Goal: Task Accomplishment & Management: Manage account settings

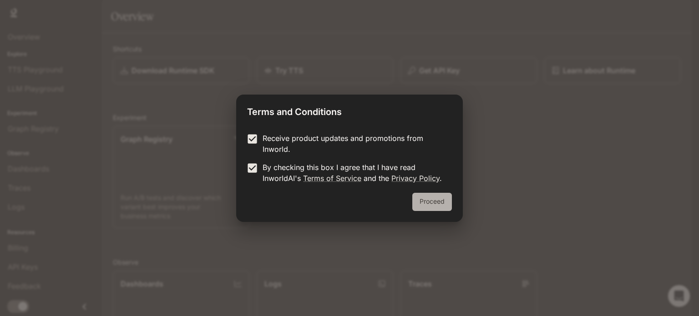
click at [440, 195] on button "Proceed" at bounding box center [433, 202] width 40 height 18
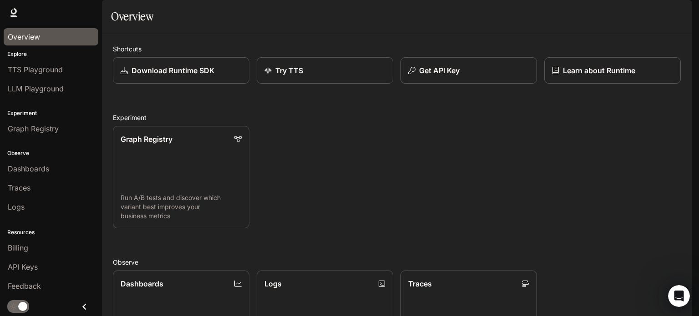
click at [48, 31] on link "Overview" at bounding box center [51, 36] width 95 height 17
click at [637, 13] on span "Documentation" at bounding box center [637, 12] width 45 height 11
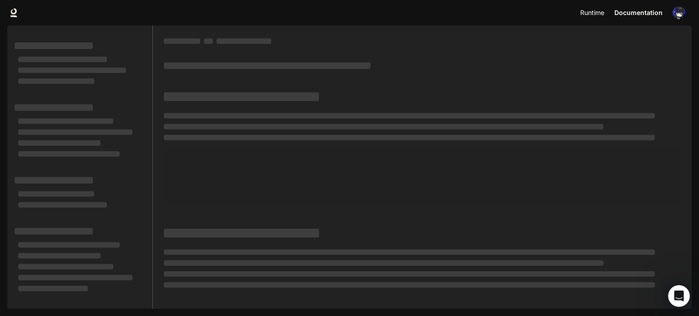
click at [596, 6] on link "Runtime Runtime" at bounding box center [593, 13] width 33 height 18
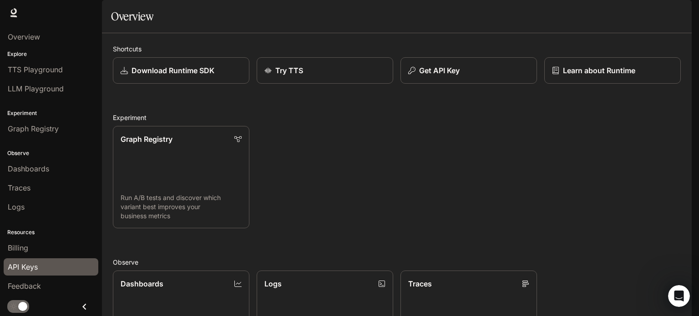
click at [32, 266] on span "API Keys" at bounding box center [23, 267] width 30 height 11
click at [175, 109] on div "Shortcuts Download Runtime SDK Try TTS Get API Key Learn about Runtime Experime…" at bounding box center [397, 281] width 568 height 474
click at [197, 76] on p "Download Runtime SDK" at bounding box center [173, 70] width 84 height 11
click at [51, 154] on p "Observe" at bounding box center [51, 153] width 102 height 8
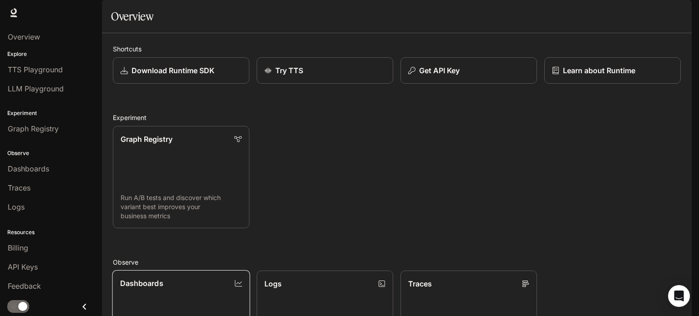
scroll to position [0, 0]
click at [25, 74] on span "TTS Playground" at bounding box center [35, 69] width 55 height 11
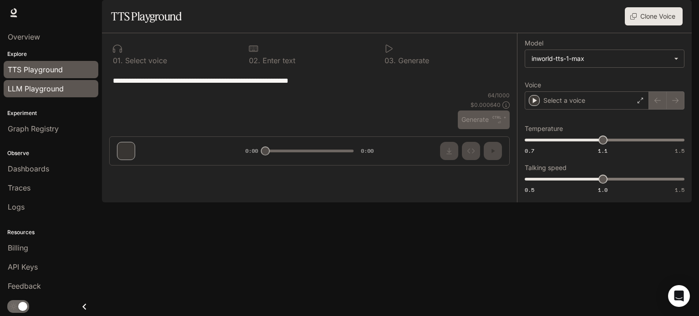
click at [52, 80] on link "LLM Playground" at bounding box center [51, 88] width 95 height 17
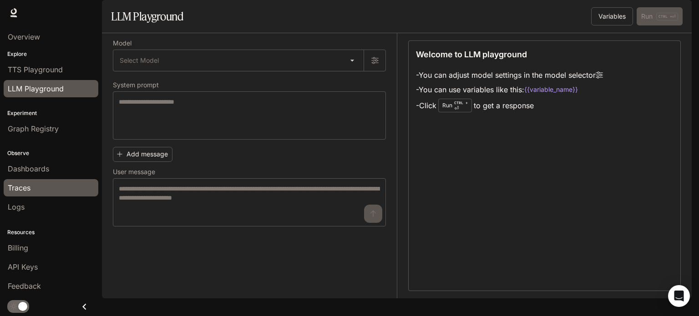
click at [18, 183] on span "Traces" at bounding box center [19, 188] width 23 height 11
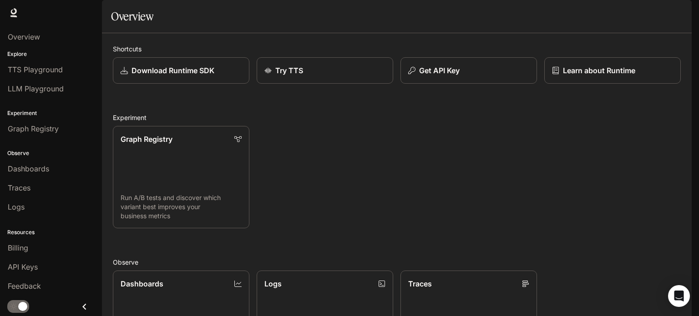
click at [85, 305] on icon "Close drawer" at bounding box center [84, 307] width 4 height 6
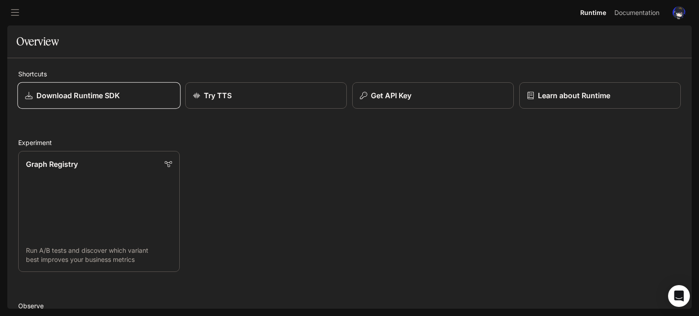
click at [155, 88] on link "Download Runtime SDK" at bounding box center [98, 95] width 163 height 27
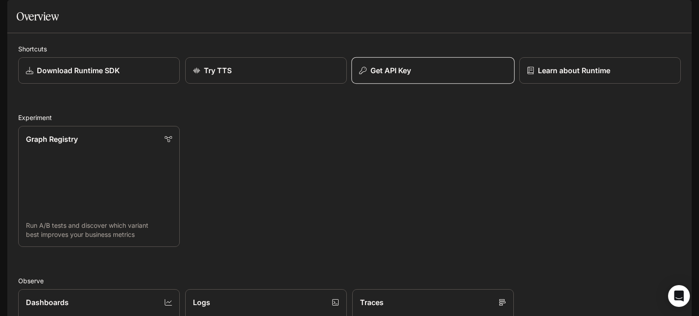
click at [439, 76] on div "Get API Key" at bounding box center [433, 70] width 148 height 11
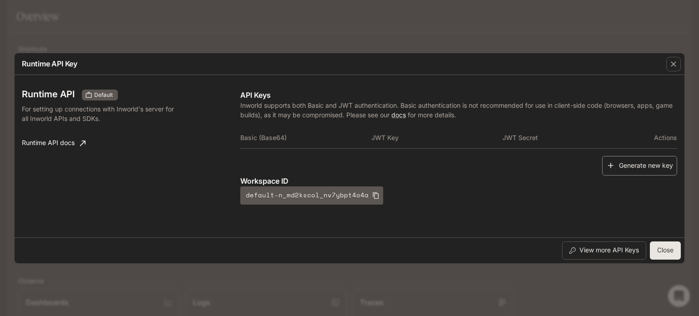
click at [633, 161] on button "Generate new key" at bounding box center [639, 166] width 75 height 20
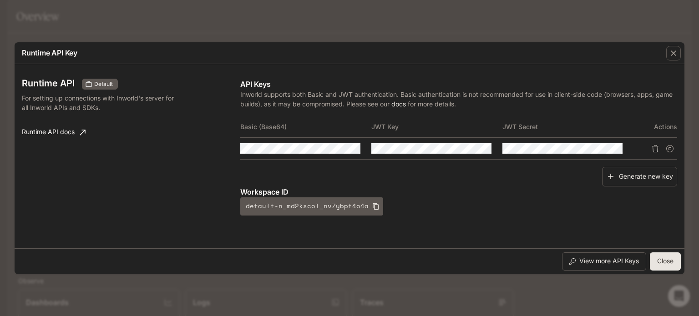
click at [654, 146] on icon "Delete API key" at bounding box center [655, 148] width 6 height 7
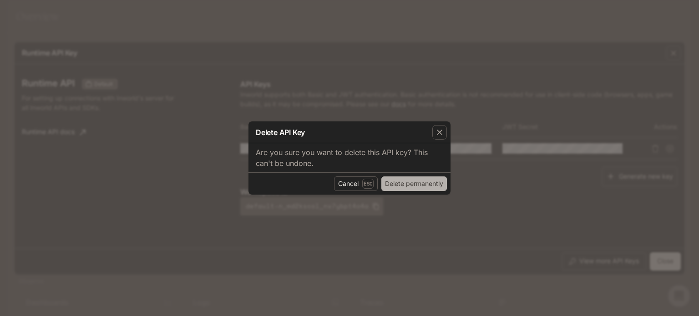
click at [390, 182] on button "Delete permanently" at bounding box center [415, 184] width 66 height 15
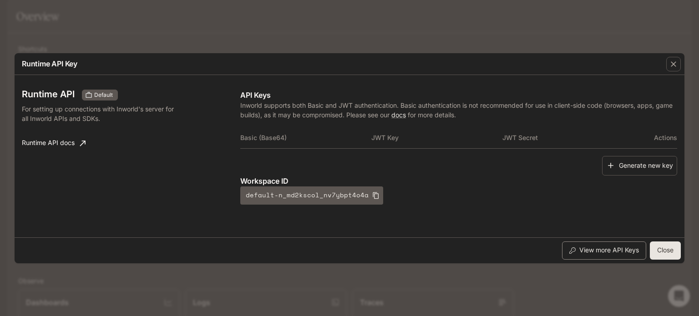
click at [598, 259] on button "View more API Keys" at bounding box center [604, 251] width 84 height 18
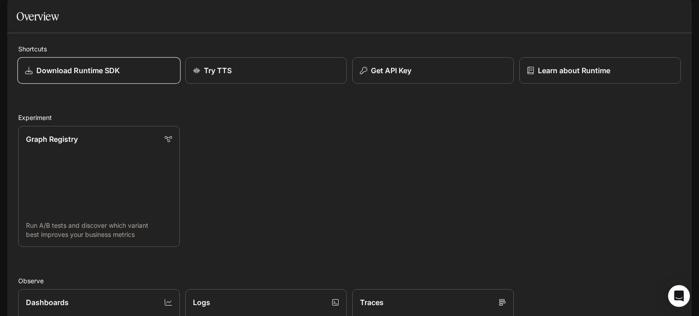
click at [136, 76] on div "Download Runtime SDK" at bounding box center [99, 70] width 148 height 11
